Goal: Task Accomplishment & Management: Manage account settings

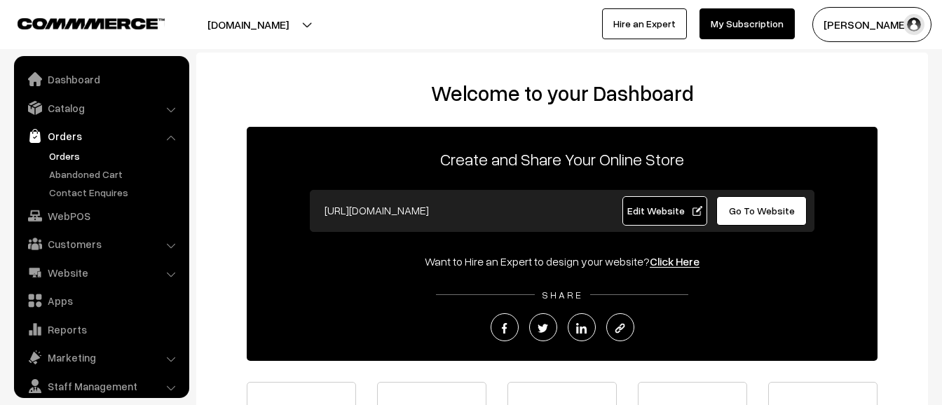
click at [71, 153] on link "Orders" at bounding box center [115, 156] width 139 height 15
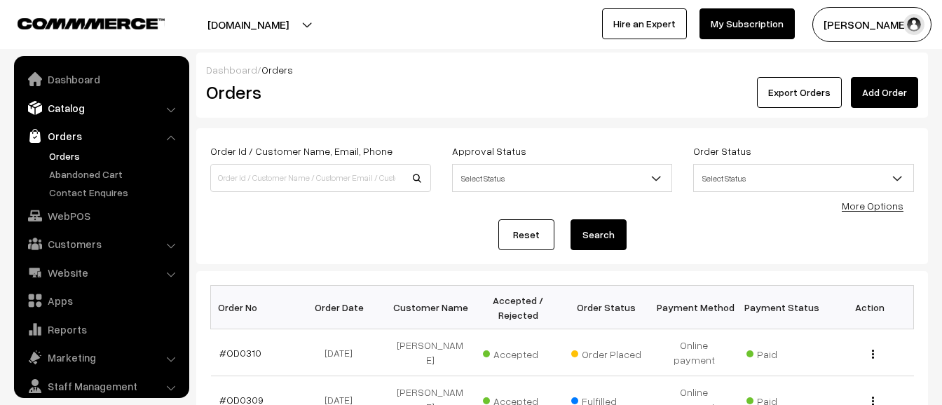
scroll to position [43, 0]
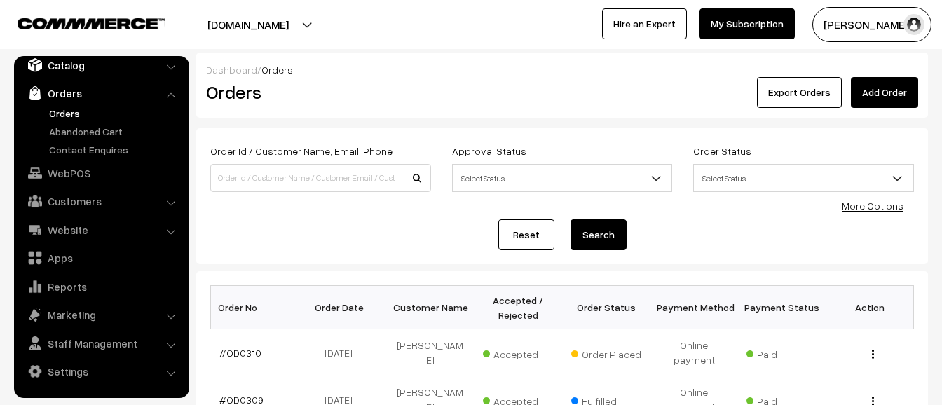
click at [108, 74] on link "Catalog" at bounding box center [101, 65] width 167 height 25
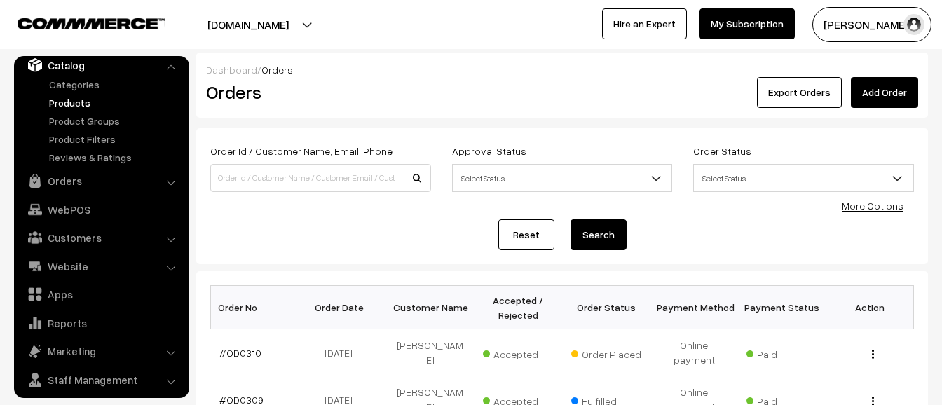
click at [83, 101] on link "Products" at bounding box center [115, 102] width 139 height 15
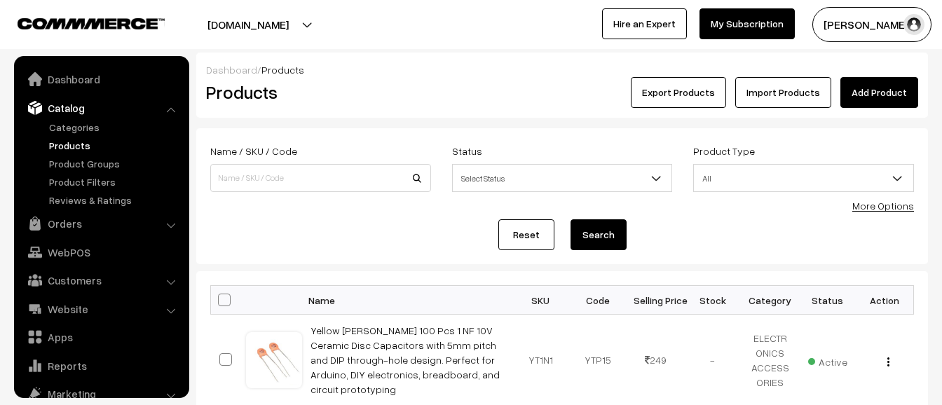
scroll to position [39, 0]
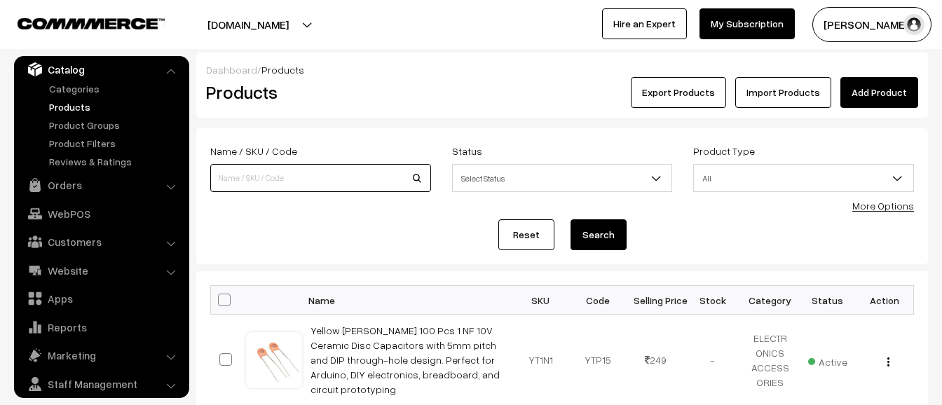
click at [332, 173] on input at bounding box center [320, 178] width 221 height 28
type input "Lego 3028"
click at [610, 235] on button "Search" at bounding box center [598, 234] width 56 height 31
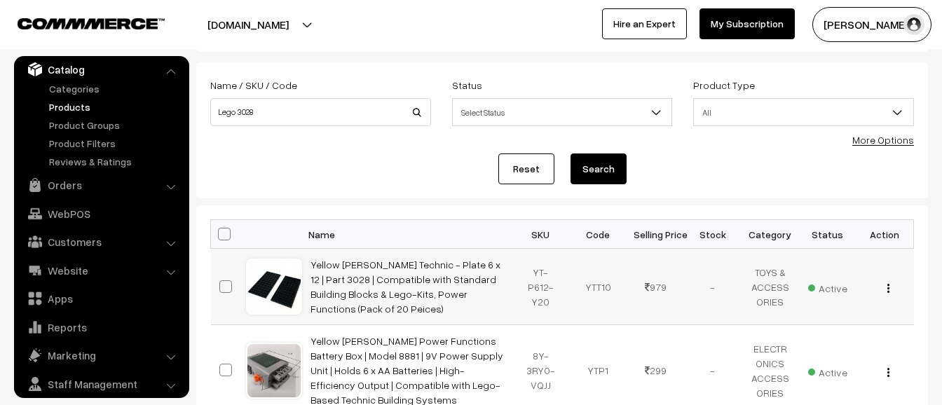
scroll to position [67, 0]
click at [417, 291] on td "Yellow [PERSON_NAME] Technic - Plate 6 x 12 | Part 3028 | Compatible with Stand…" at bounding box center [407, 286] width 210 height 76
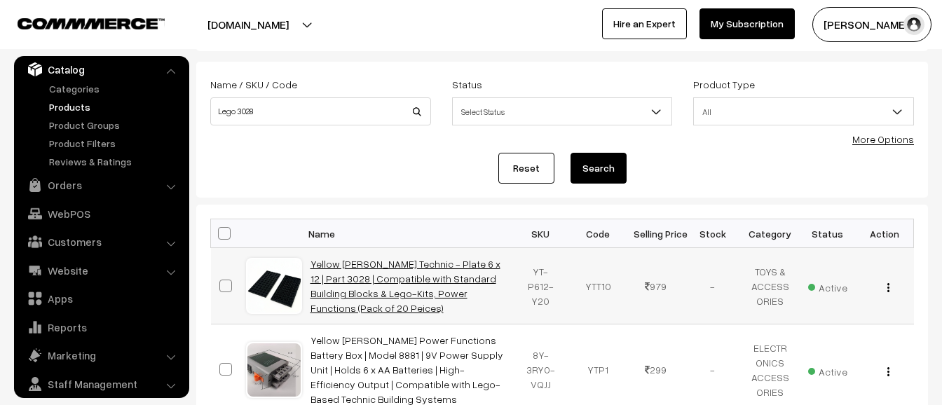
click at [423, 286] on link "Yellow [PERSON_NAME] Technic - Plate 6 x 12 | Part 3028 | Compatible with Stand…" at bounding box center [405, 286] width 190 height 56
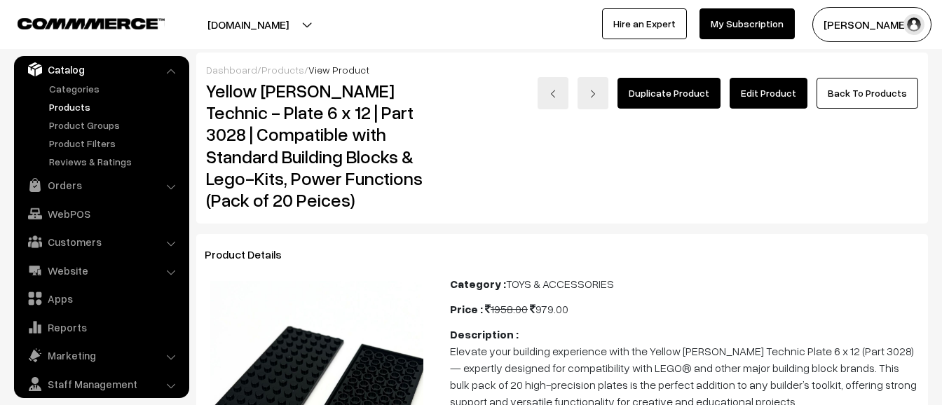
click at [788, 93] on link "Edit Product" at bounding box center [769, 93] width 78 height 31
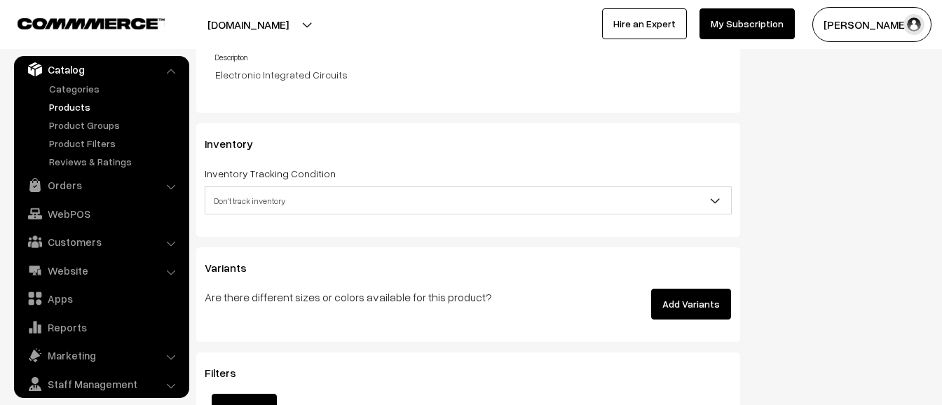
scroll to position [1609, 0]
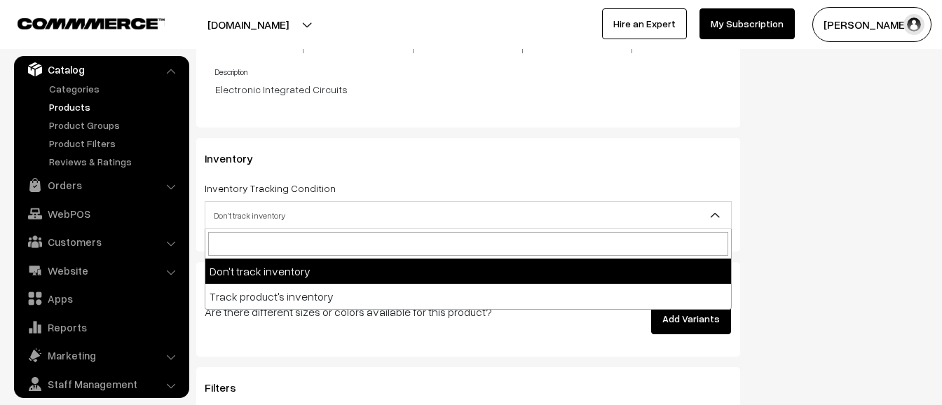
click at [391, 213] on span "Don't track inventory" at bounding box center [468, 215] width 526 height 25
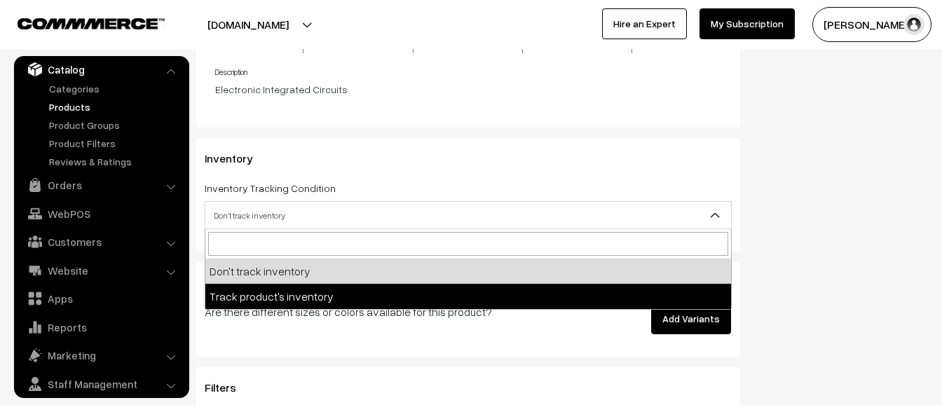
select select "2"
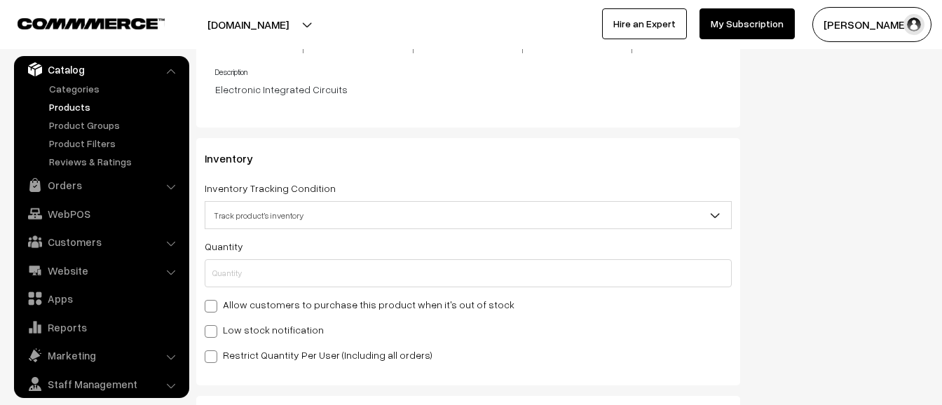
scroll to position [1612, 0]
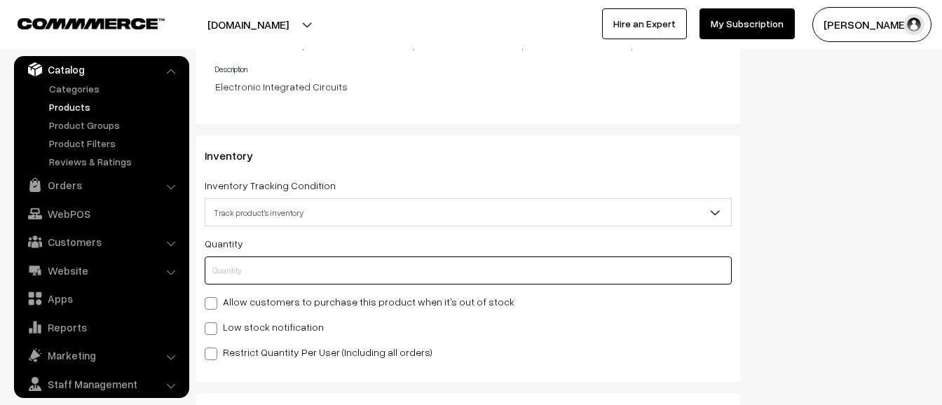
click at [310, 269] on input "text" at bounding box center [468, 271] width 527 height 28
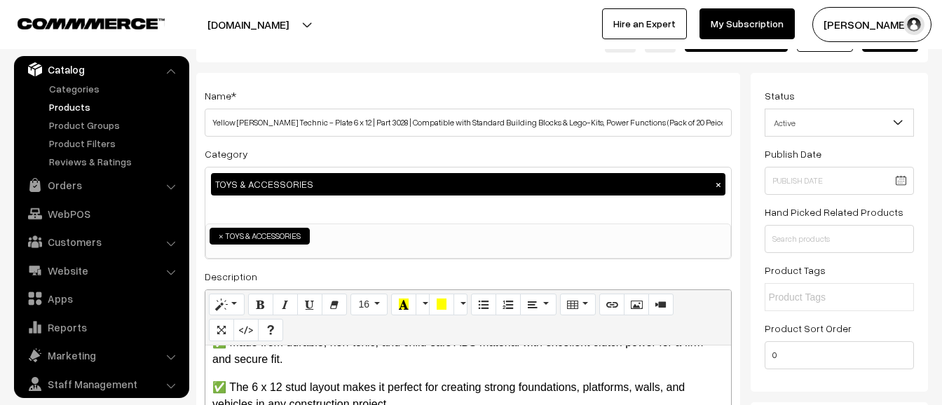
scroll to position [0, 0]
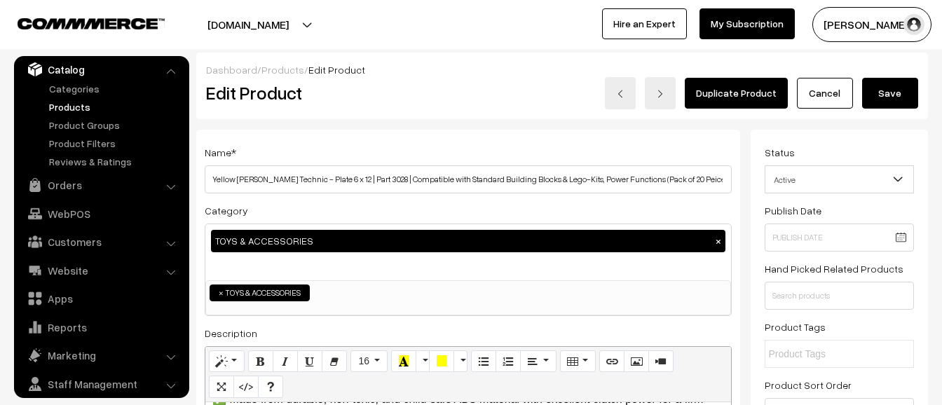
type input "0"
click at [888, 101] on button "Save" at bounding box center [890, 93] width 56 height 31
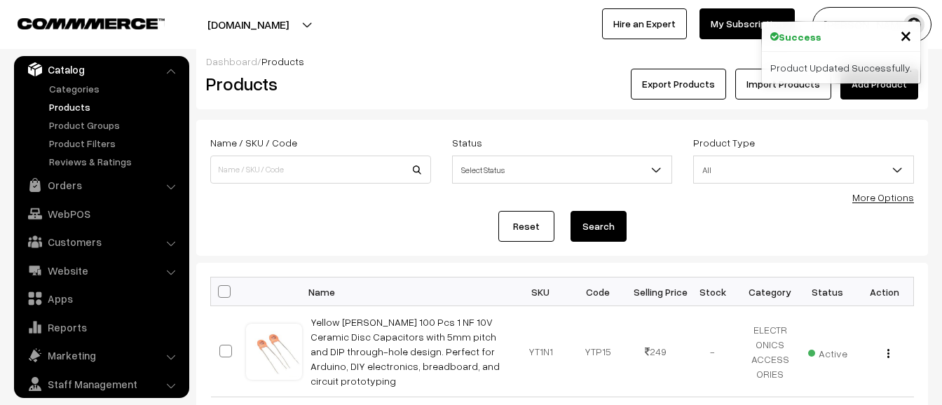
scroll to position [10, 0]
click at [906, 34] on span "×" at bounding box center [906, 35] width 12 height 26
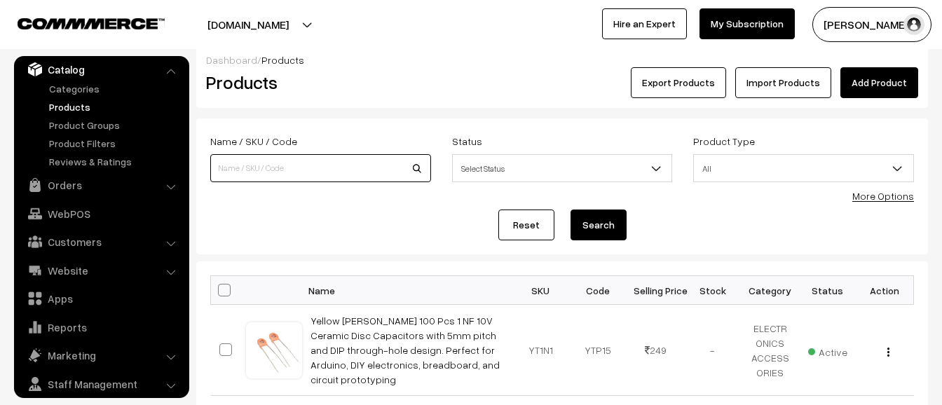
click at [273, 167] on input at bounding box center [320, 168] width 221 height 28
type input "L motor"
click at [608, 219] on button "Search" at bounding box center [598, 225] width 56 height 31
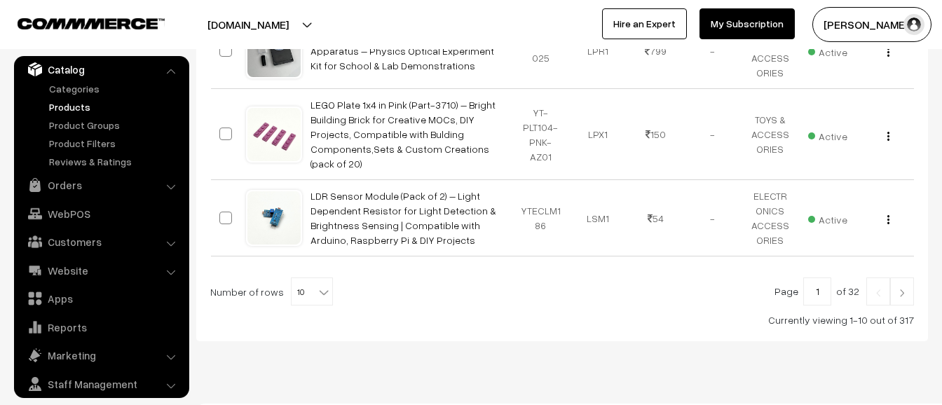
scroll to position [788, 0]
